Goal: Submit feedback/report problem

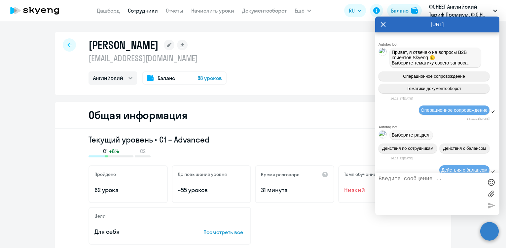
select select "english"
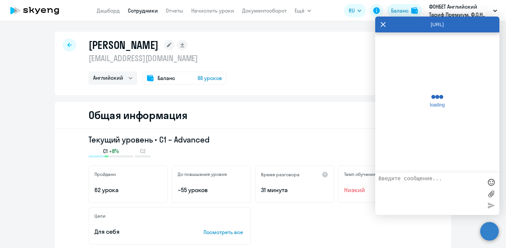
scroll to position [3522, 0]
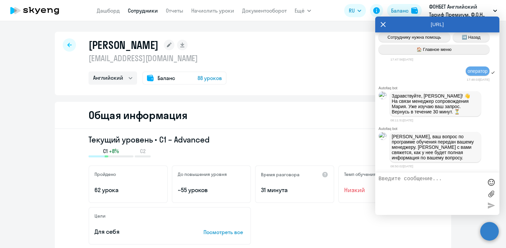
click at [439, 189] on textarea at bounding box center [431, 194] width 104 height 36
type textarea "доброе утро, но [PERSON_NAME] в отпуске, почта корп саппорта не отвечает"
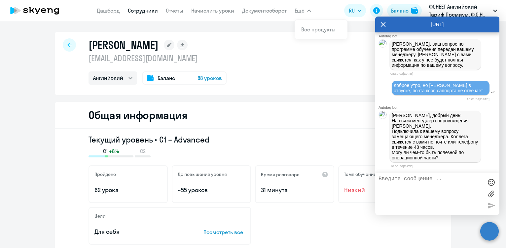
scroll to position [3615, 0]
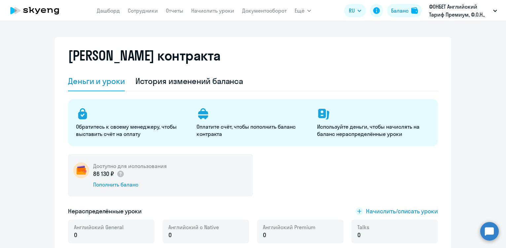
select select "english_adult_not_native_speaker"
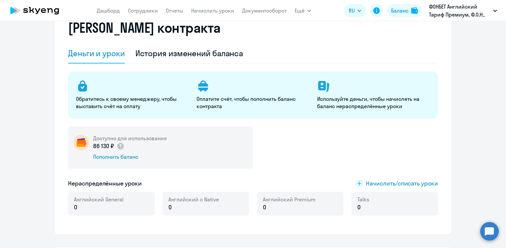
scroll to position [28, 0]
